Goal: Task Accomplishment & Management: Manage account settings

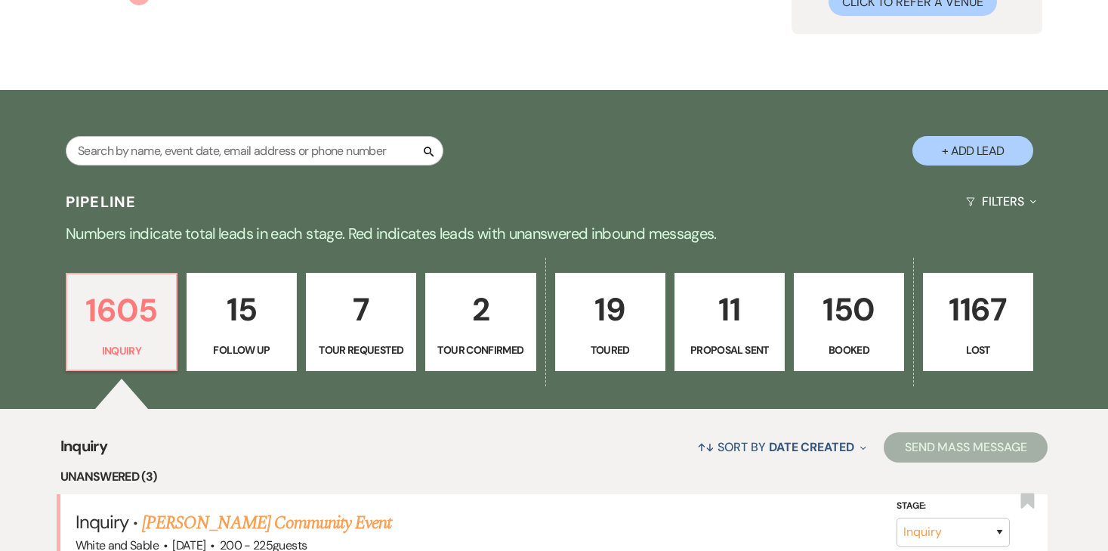
scroll to position [159, 0]
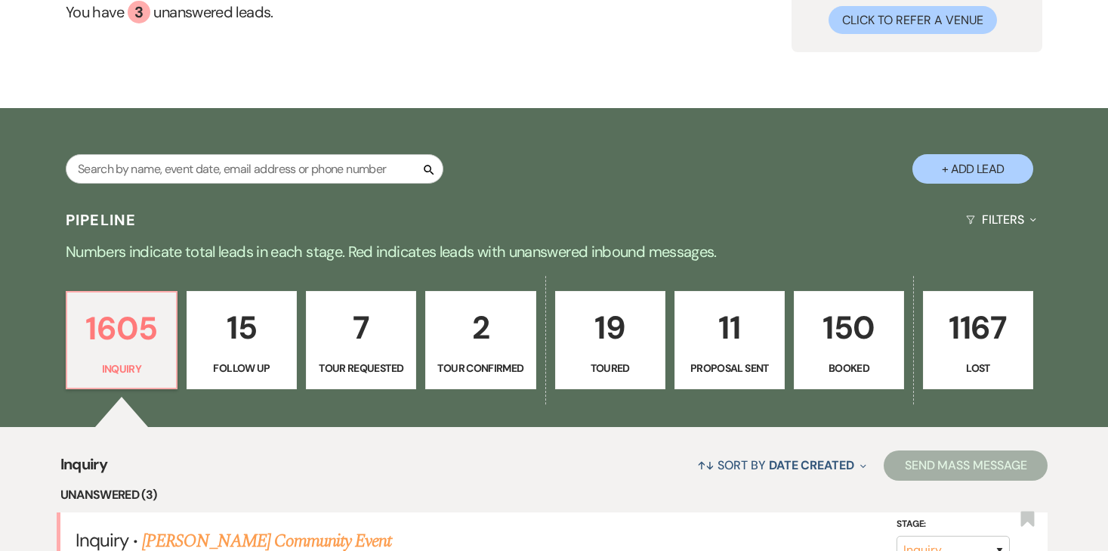
click at [723, 335] on p "11" at bounding box center [730, 327] width 91 height 51
select select "6"
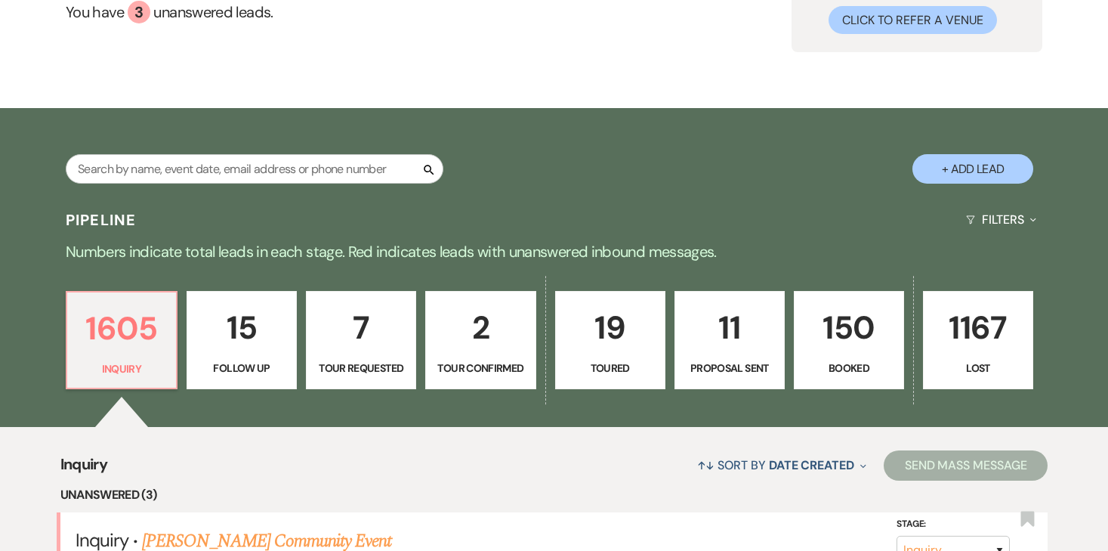
select select "6"
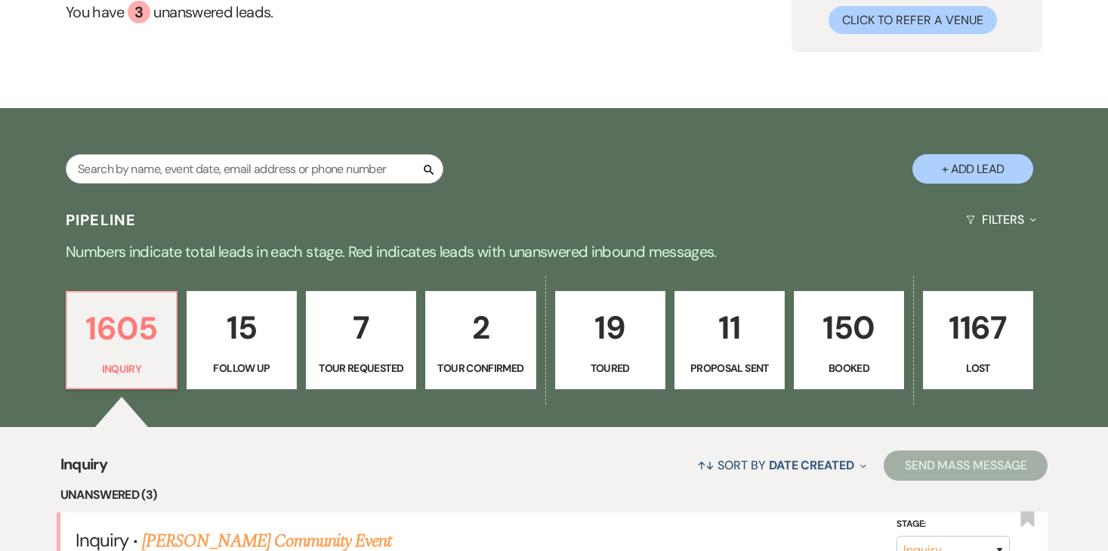
select select "6"
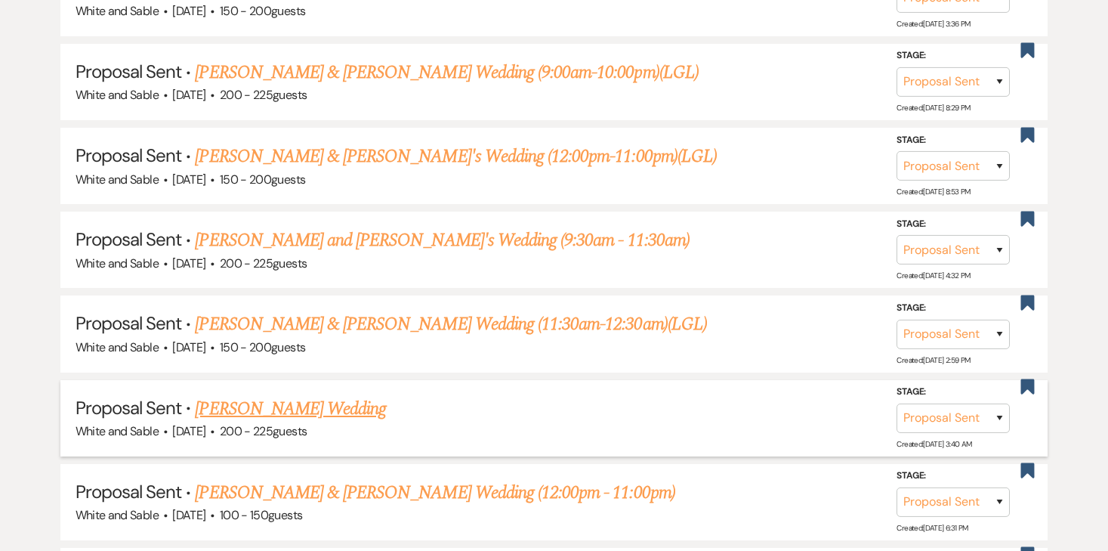
scroll to position [918, 0]
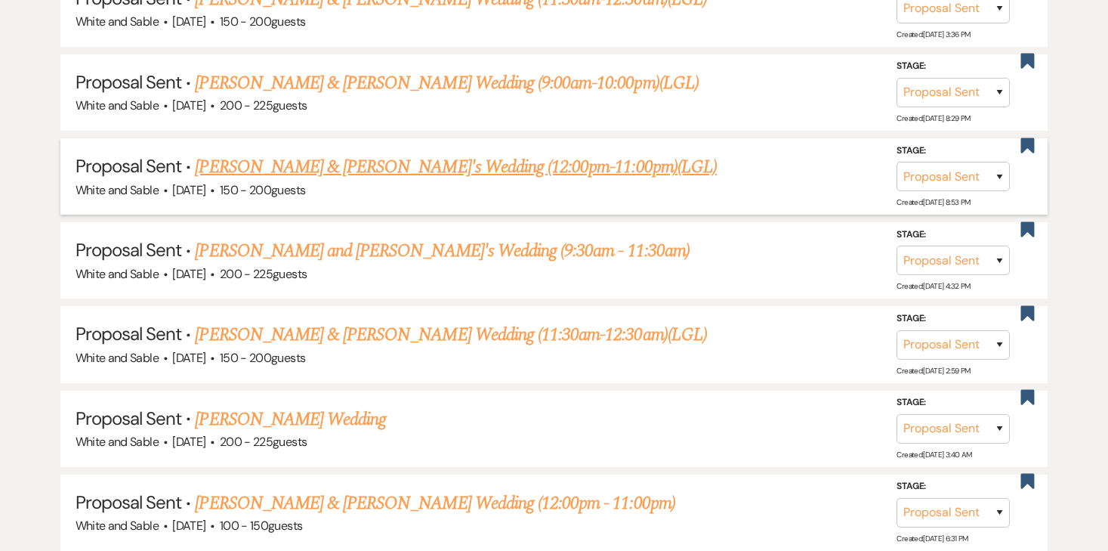
click at [399, 168] on link "[PERSON_NAME] & [PERSON_NAME]'s Wedding (12:00pm-11:00pm)(LGL)" at bounding box center [455, 166] width 521 height 27
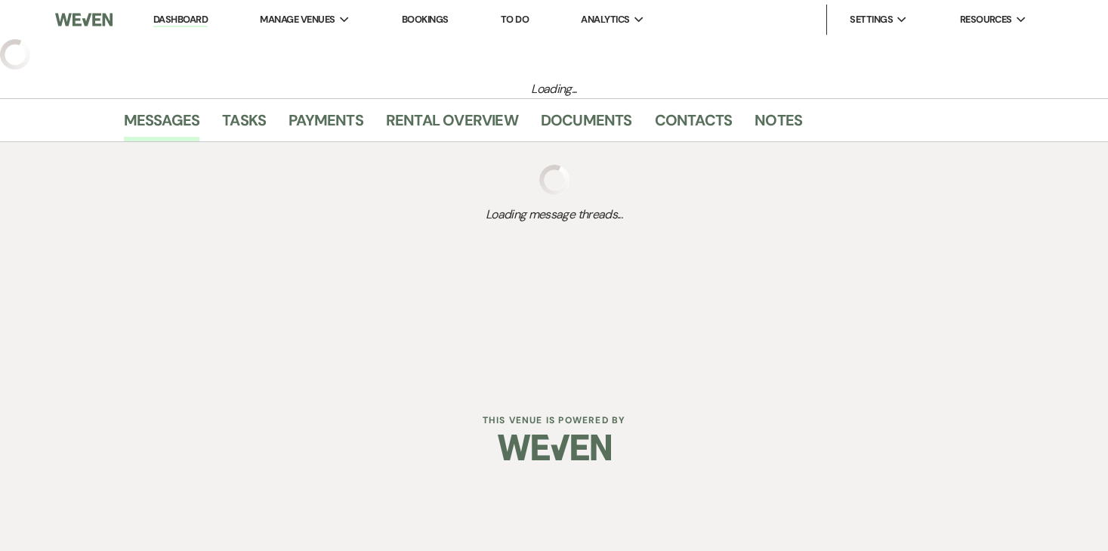
select select "6"
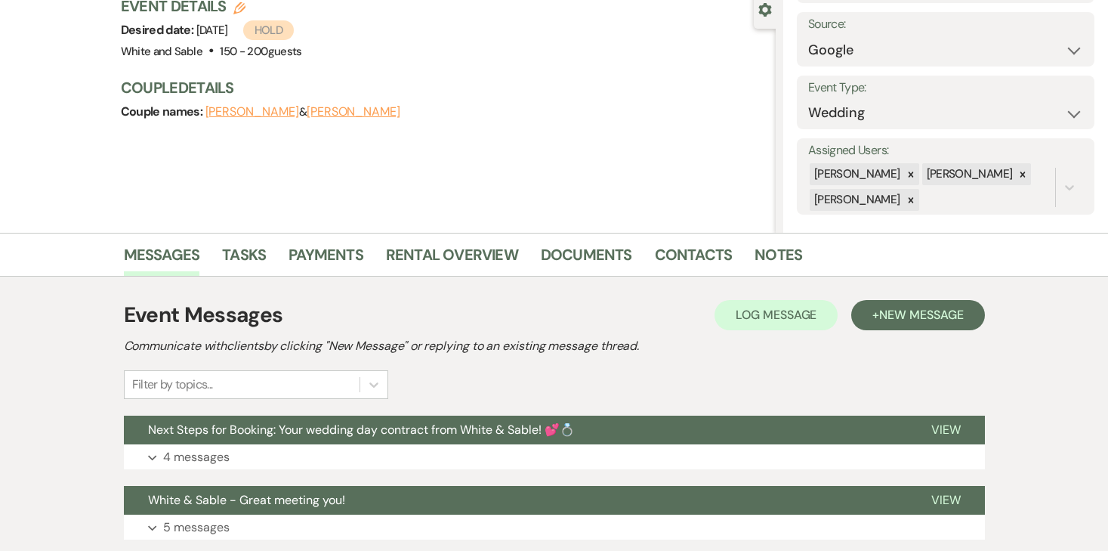
scroll to position [160, 0]
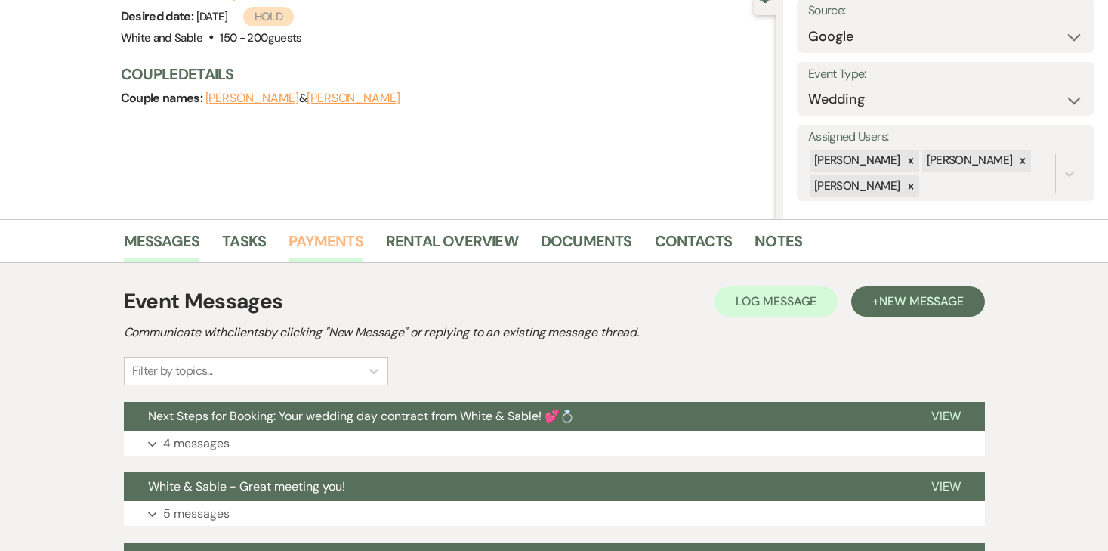
click at [330, 250] on link "Payments" at bounding box center [326, 245] width 75 height 33
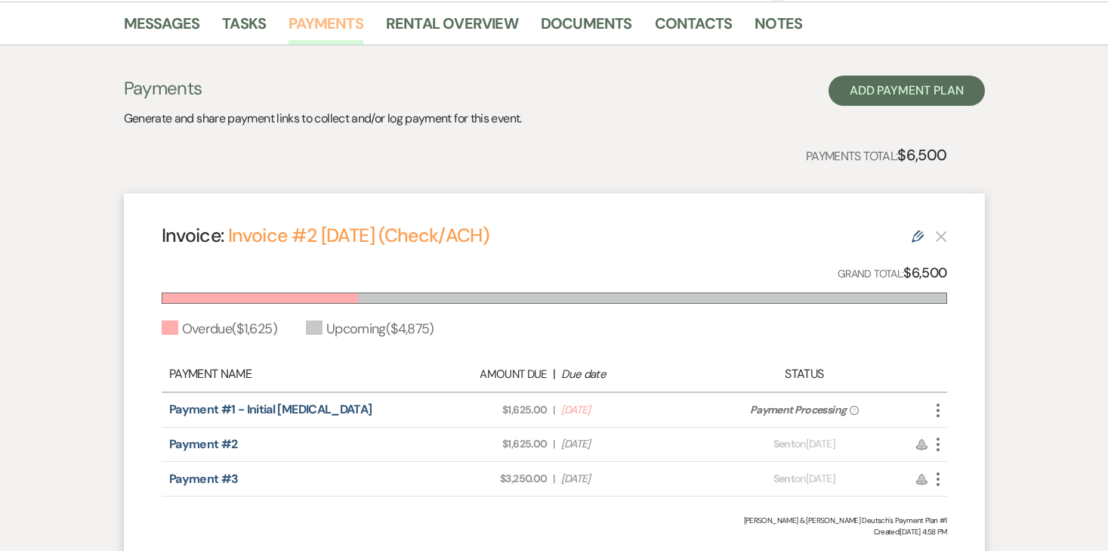
scroll to position [354, 0]
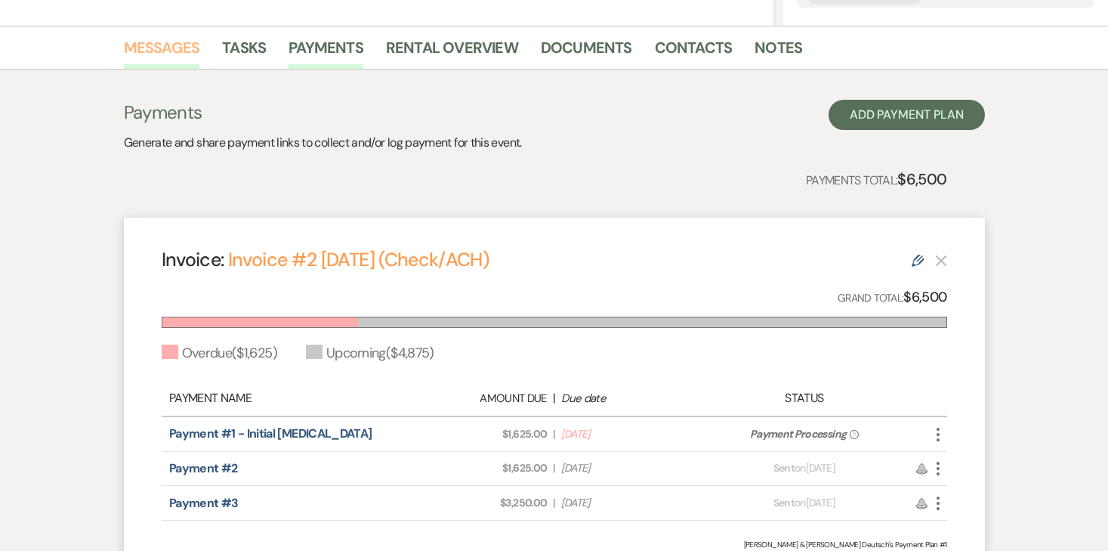
click at [168, 48] on link "Messages" at bounding box center [162, 52] width 76 height 33
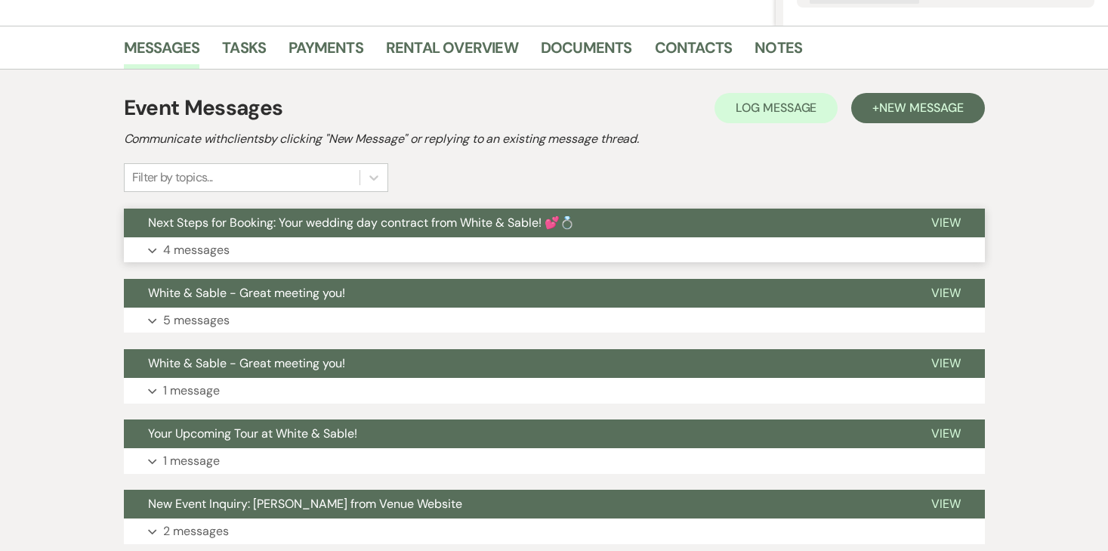
click at [204, 258] on p "4 messages" at bounding box center [196, 250] width 66 height 20
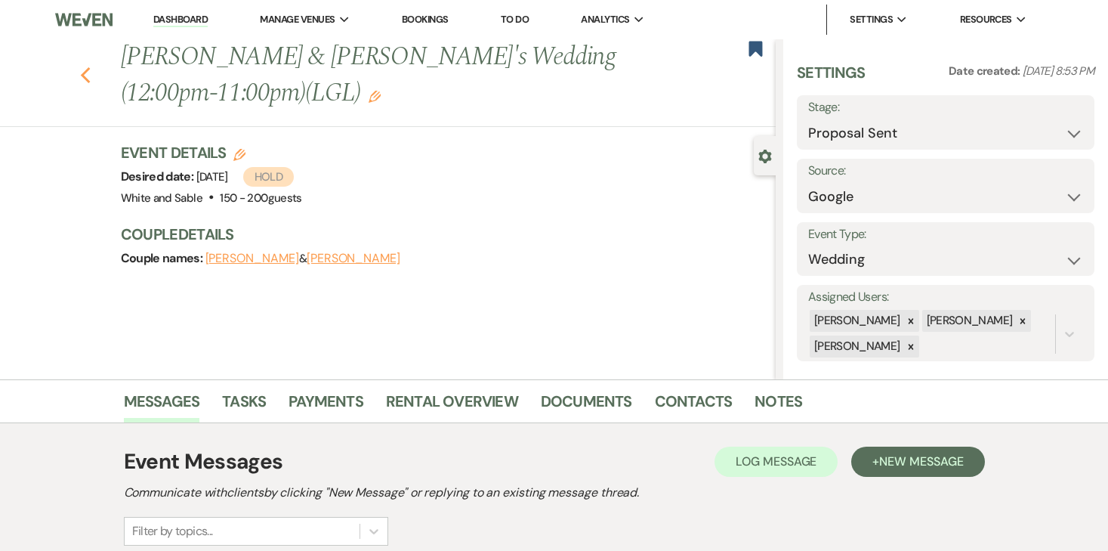
click at [82, 72] on icon "Previous" at bounding box center [85, 75] width 11 height 18
select select "6"
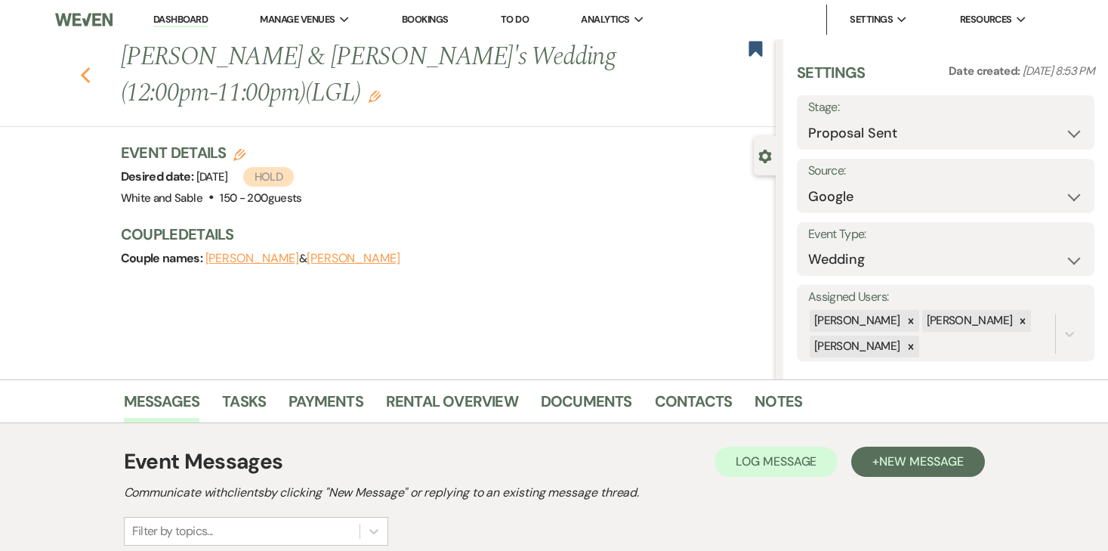
select select "6"
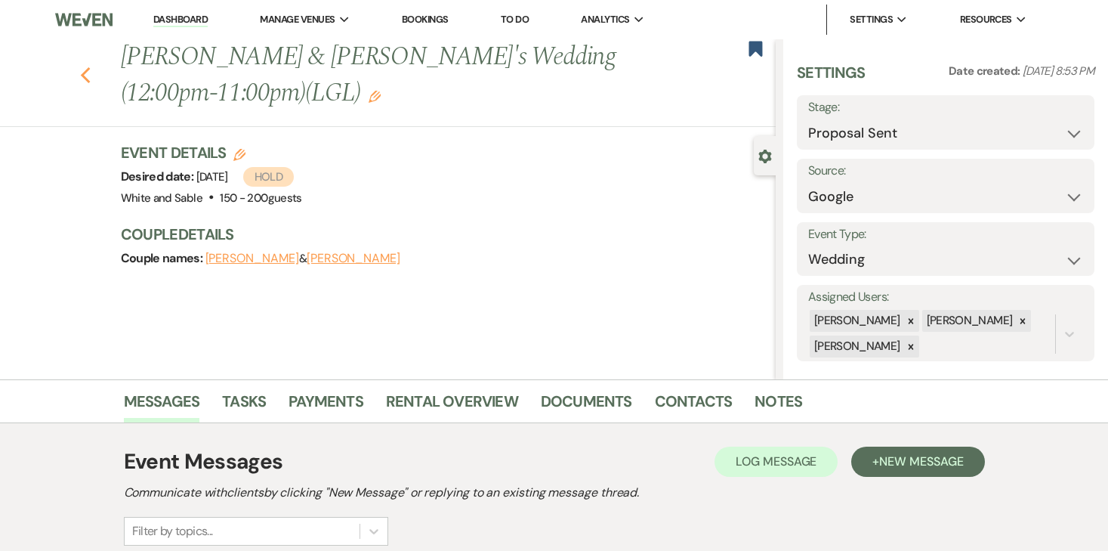
select select "6"
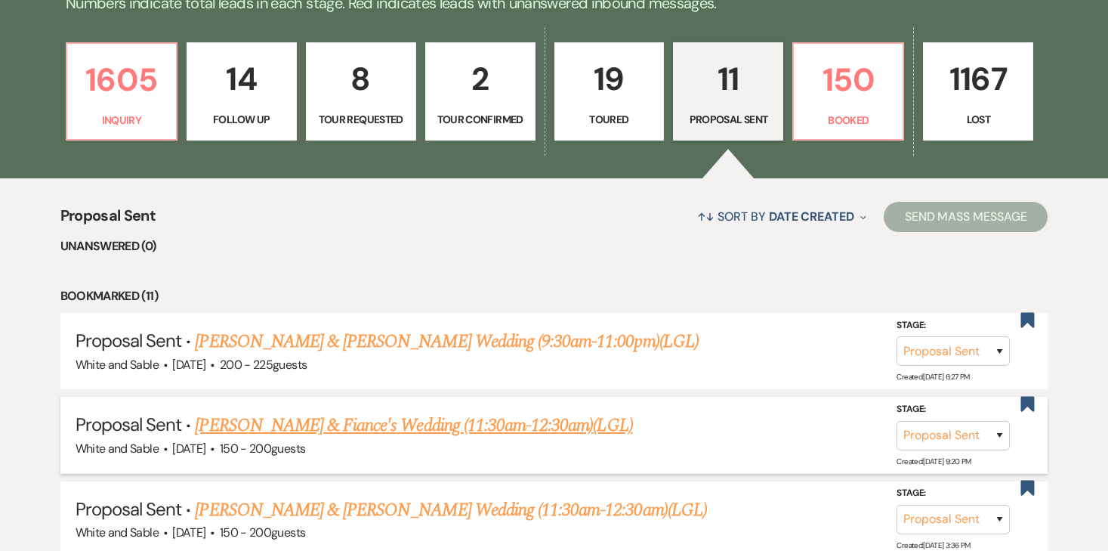
scroll to position [404, 0]
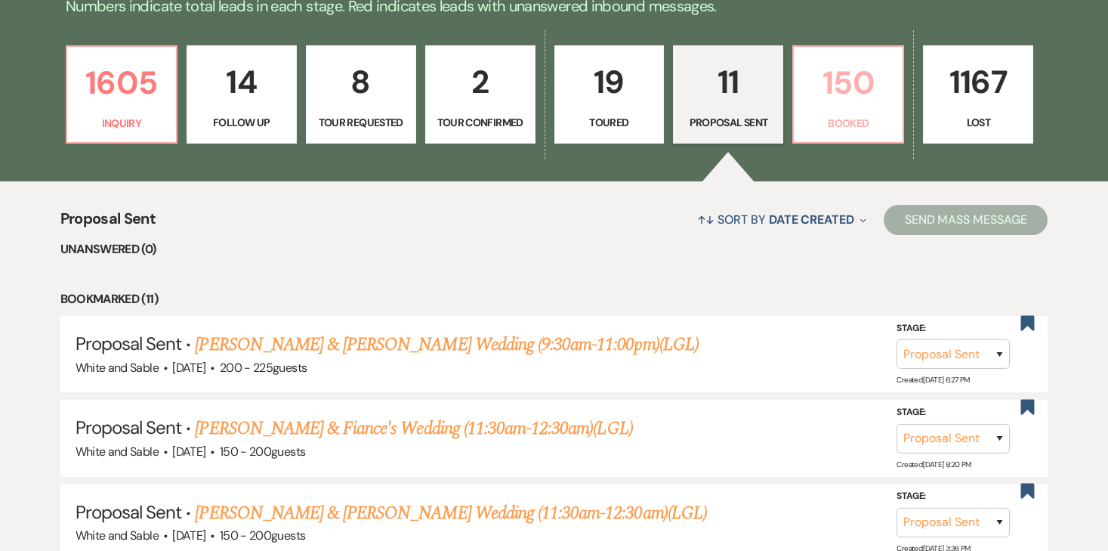
click at [858, 106] on p "150" at bounding box center [848, 82] width 91 height 51
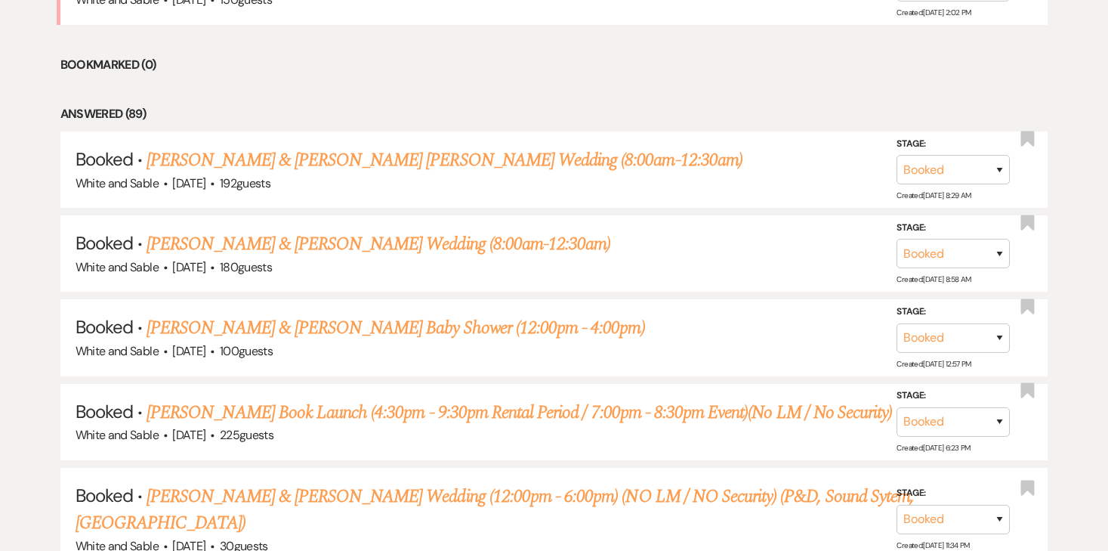
scroll to position [725, 0]
